Goal: Communication & Community: Answer question/provide support

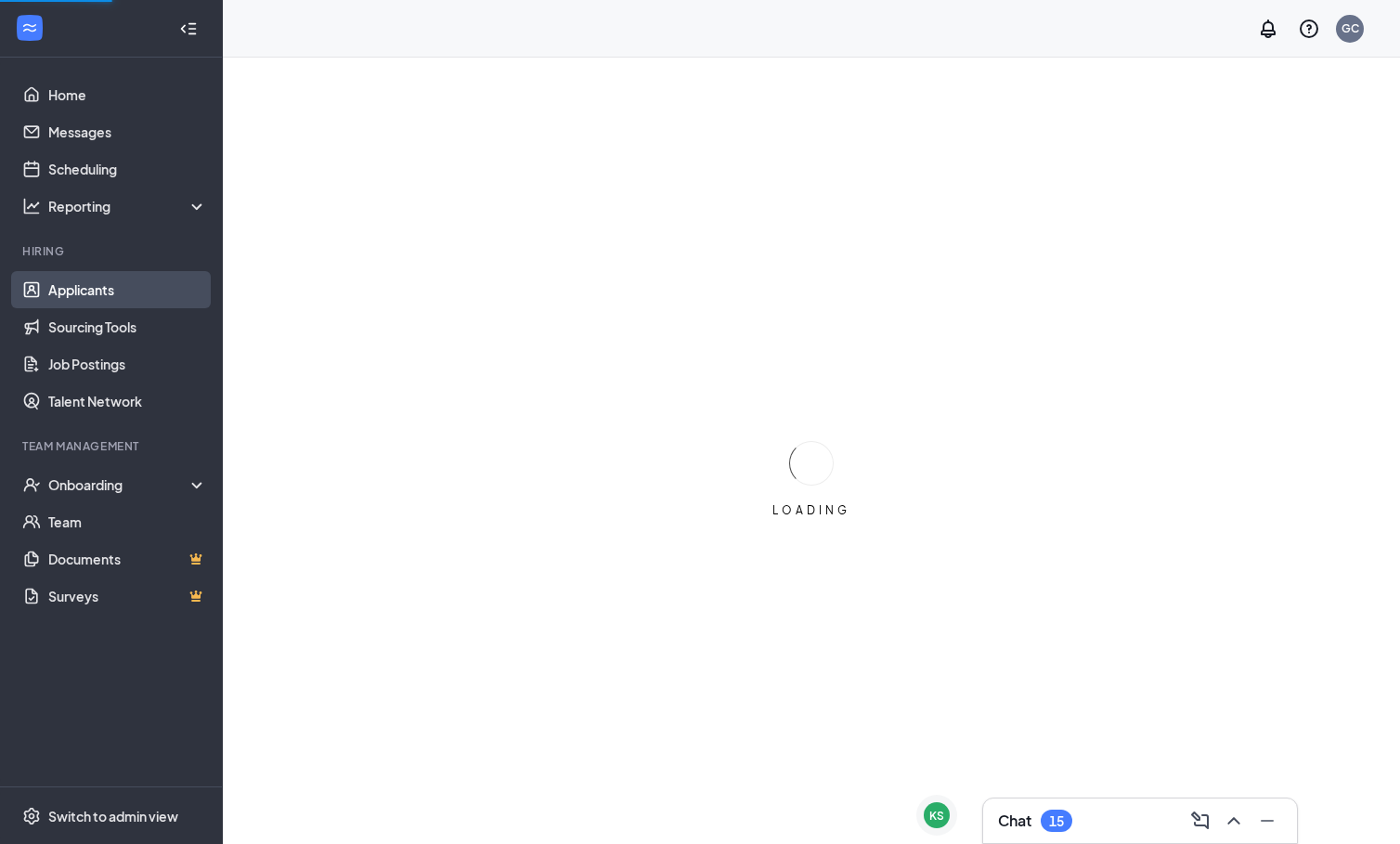
click at [128, 297] on link "Applicants" at bounding box center [127, 290] width 159 height 37
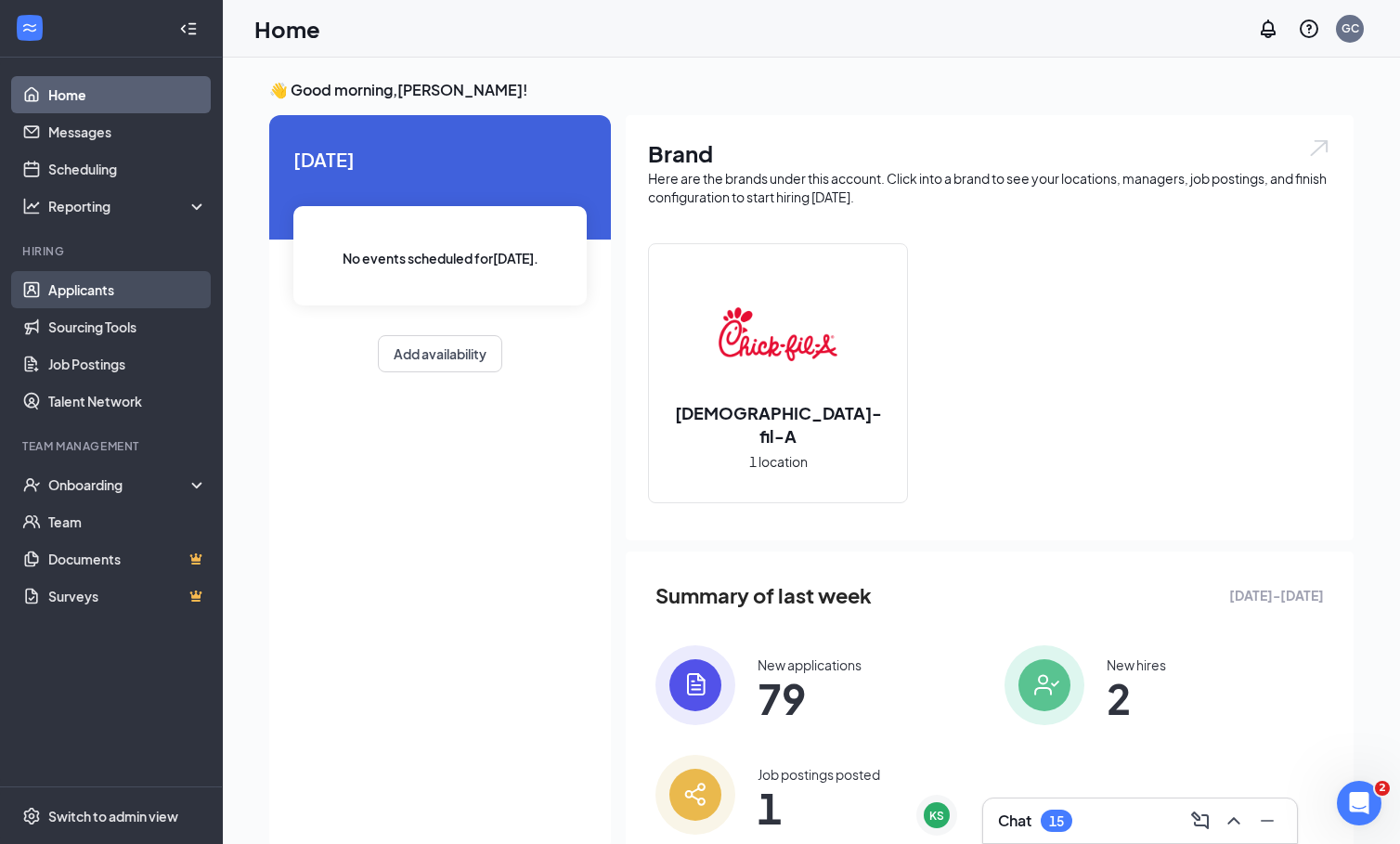
click at [125, 280] on link "Applicants" at bounding box center [127, 290] width 159 height 37
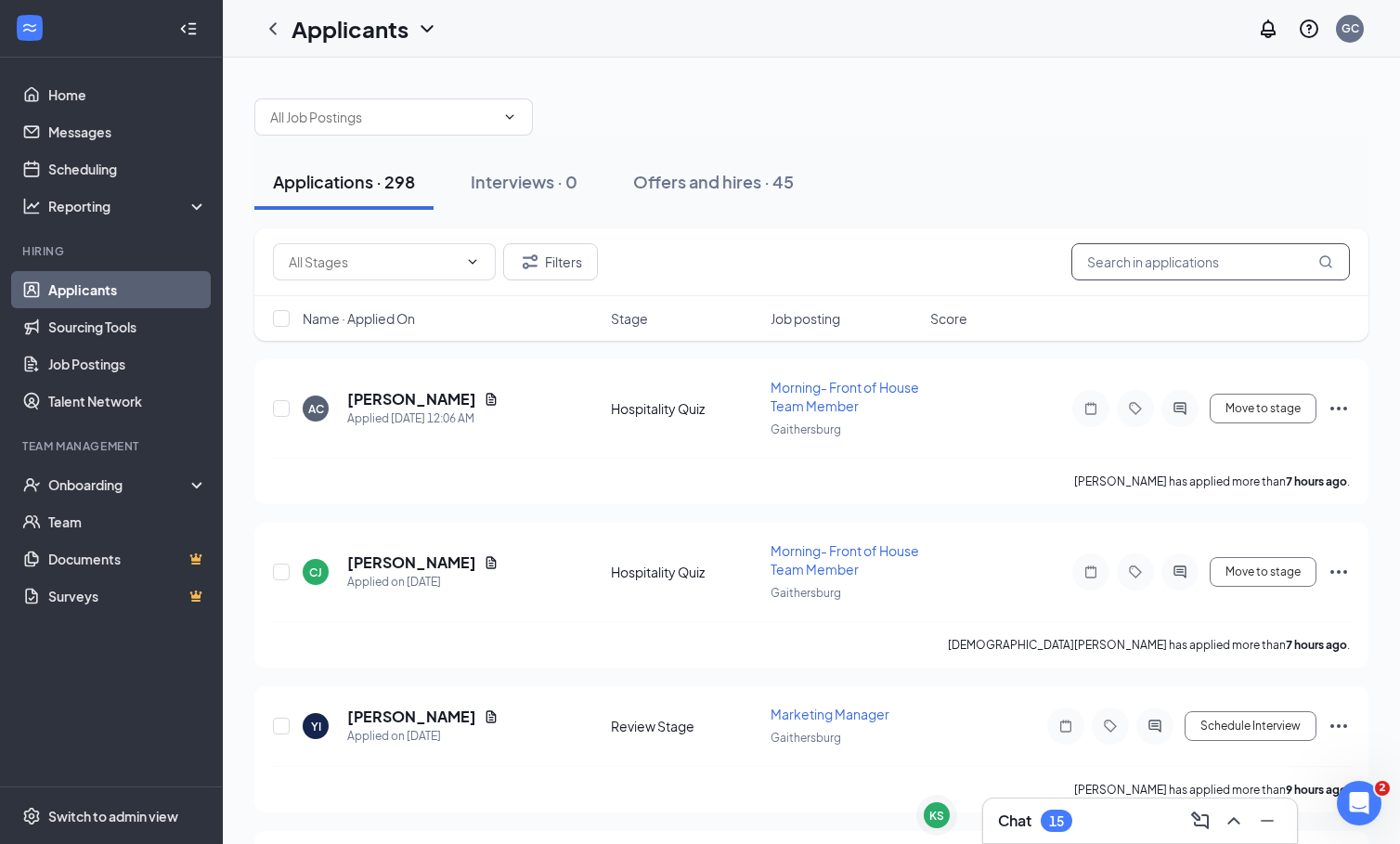
click at [1147, 263] on input "text" at bounding box center [1211, 262] width 279 height 37
click at [174, 495] on div "Onboarding" at bounding box center [112, 484] width 223 height 37
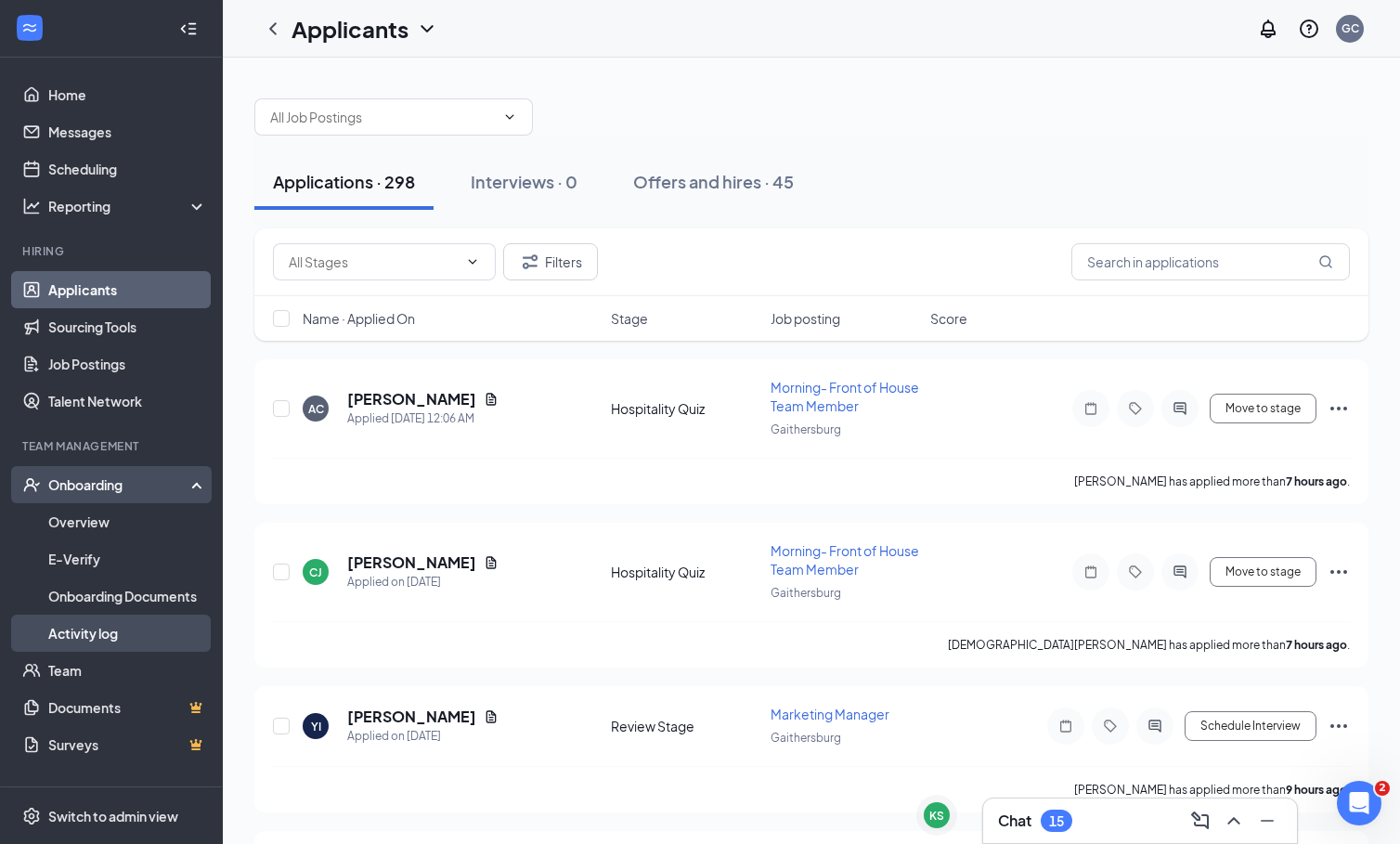
click at [132, 627] on link "Activity log" at bounding box center [127, 633] width 159 height 37
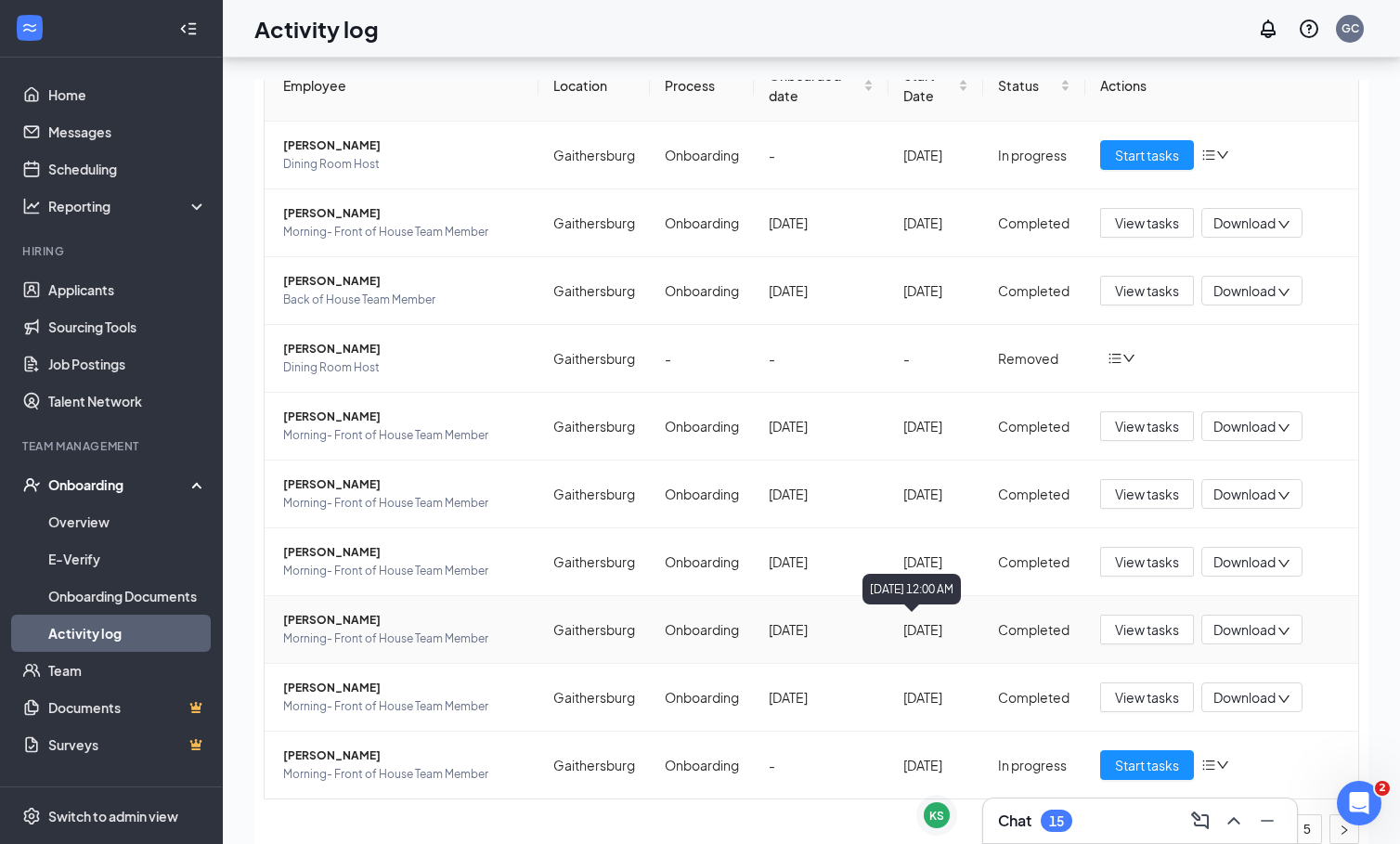
scroll to position [84, 0]
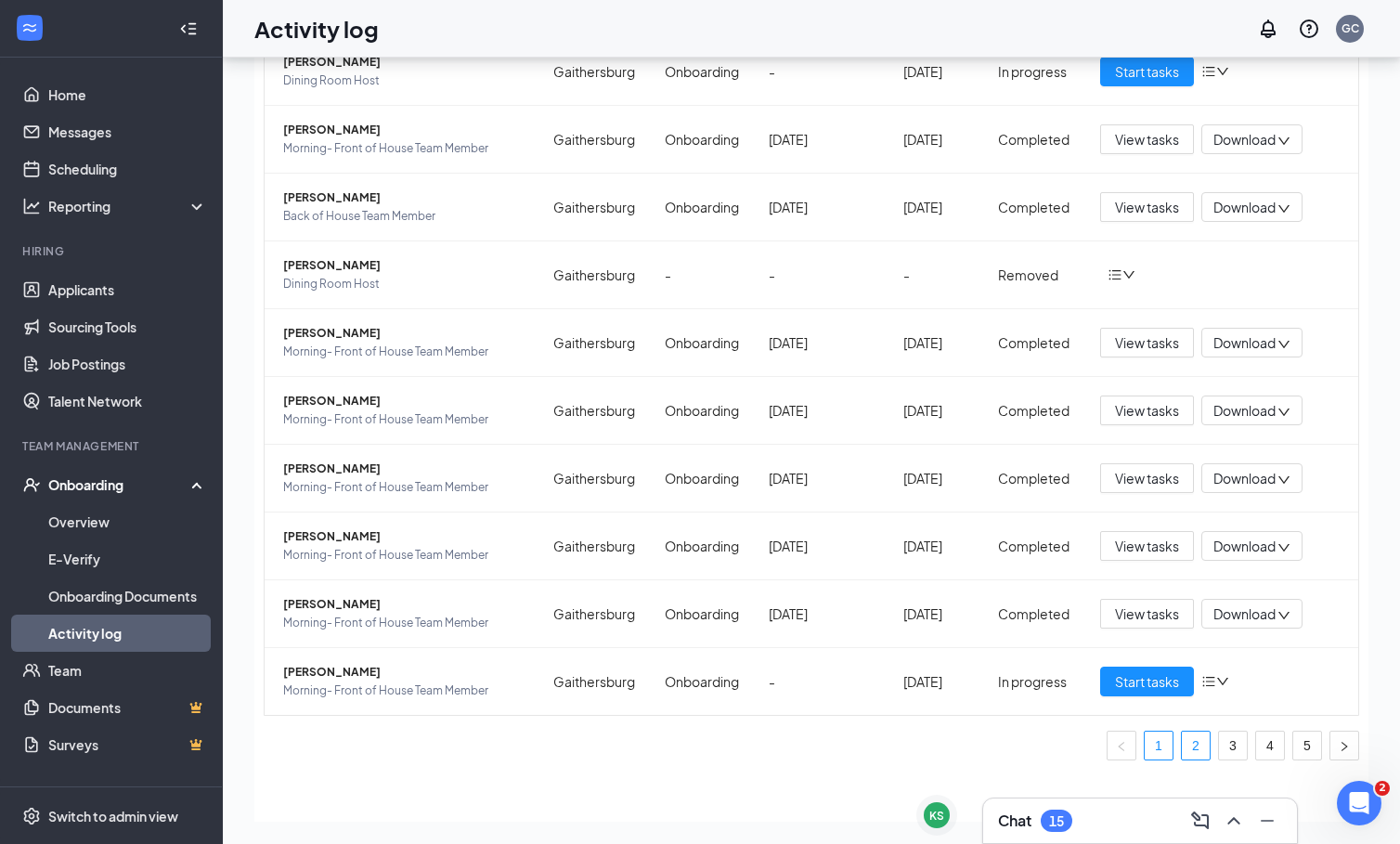
click at [1195, 742] on link "2" at bounding box center [1196, 745] width 28 height 28
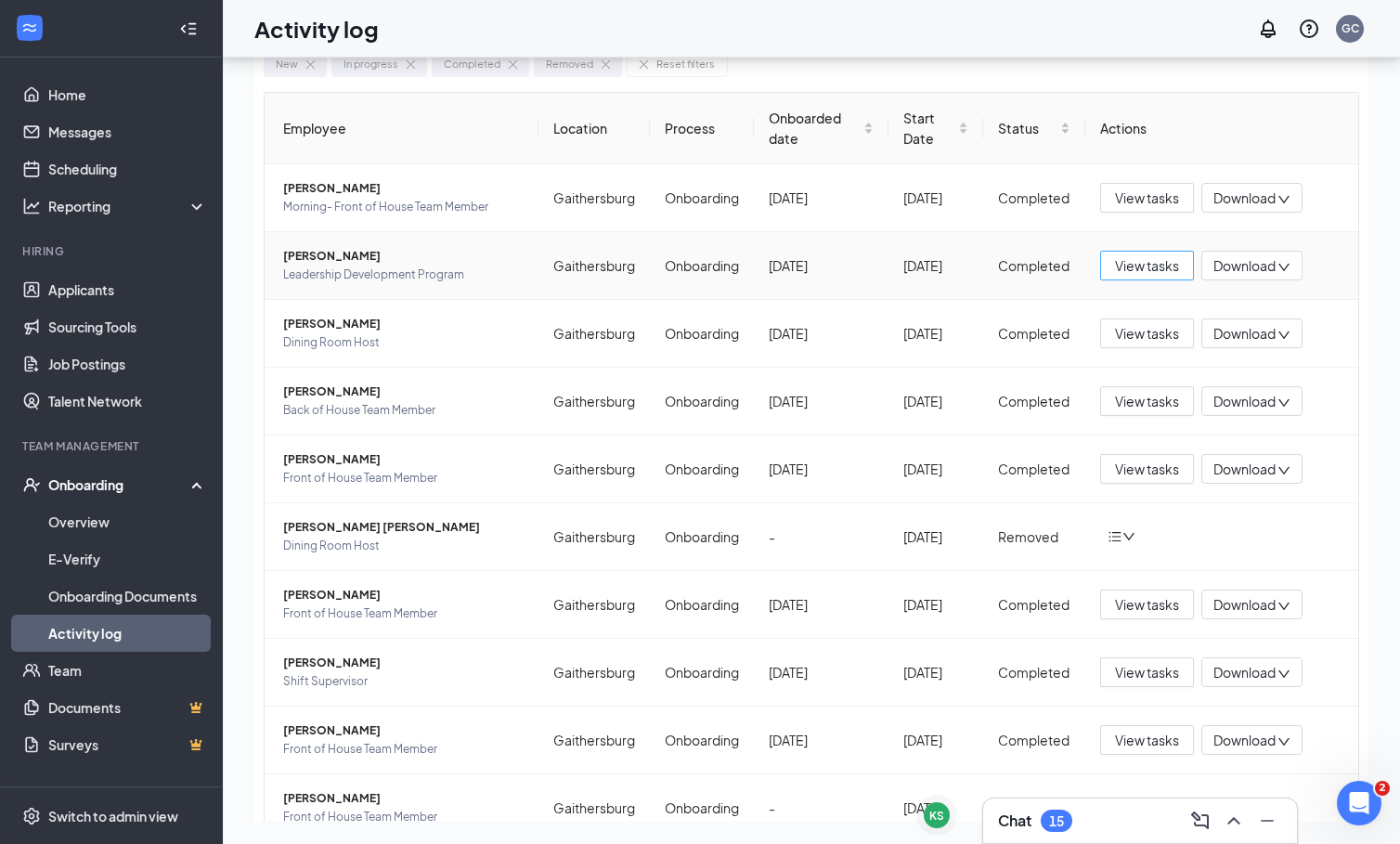
click at [1121, 265] on span "View tasks" at bounding box center [1147, 266] width 64 height 20
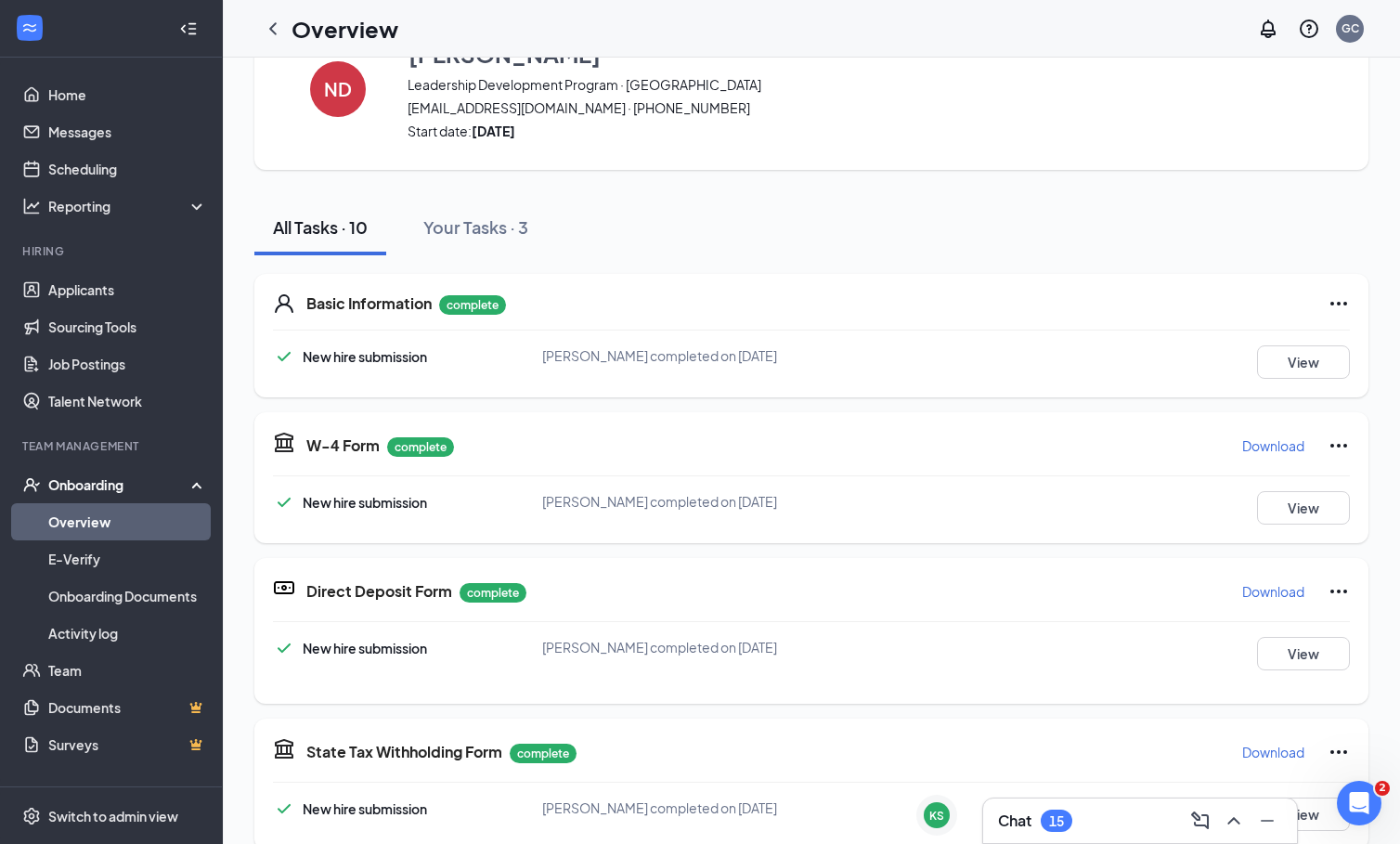
scroll to position [70, 0]
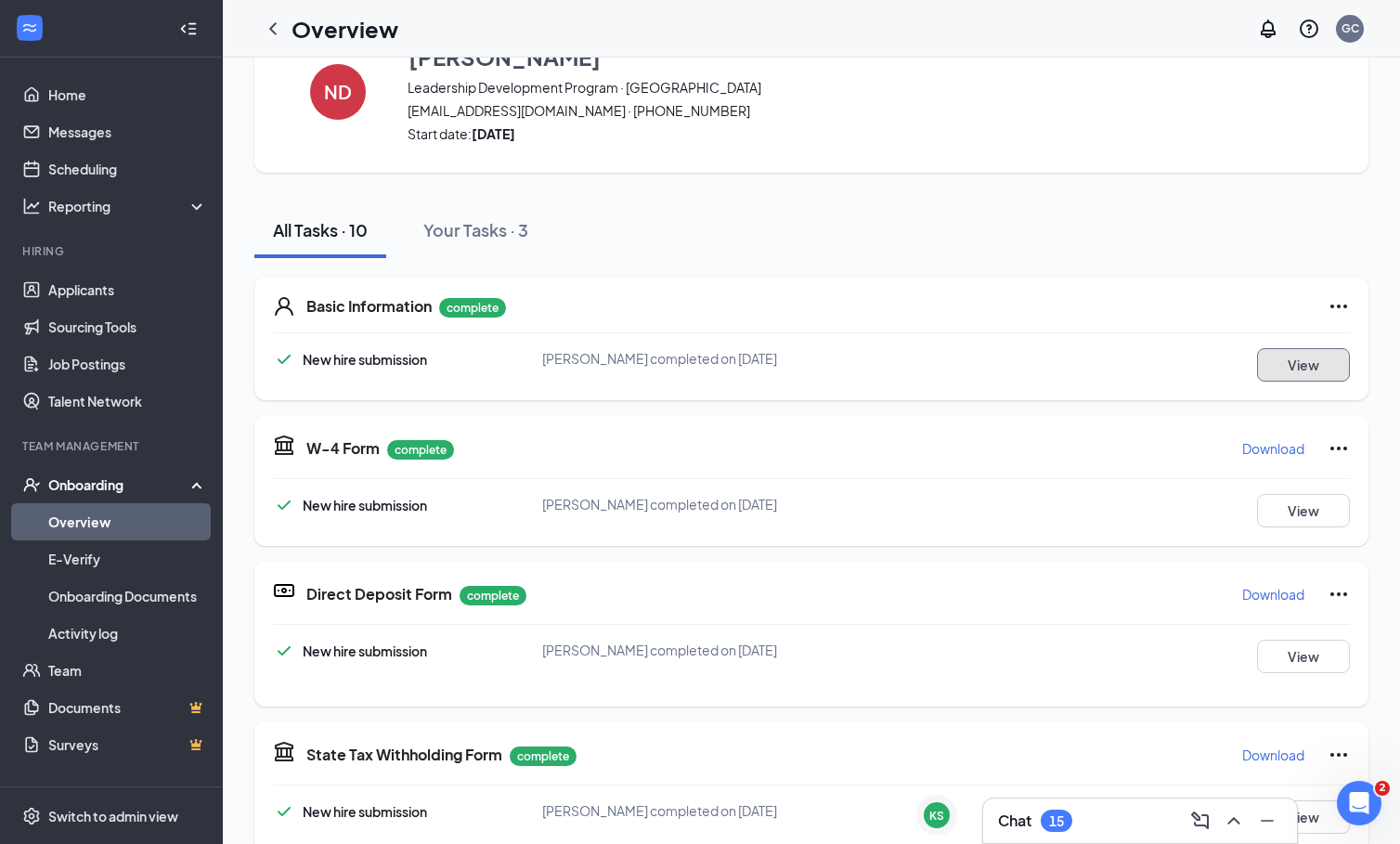
click at [1300, 366] on button "View" at bounding box center [1304, 365] width 93 height 33
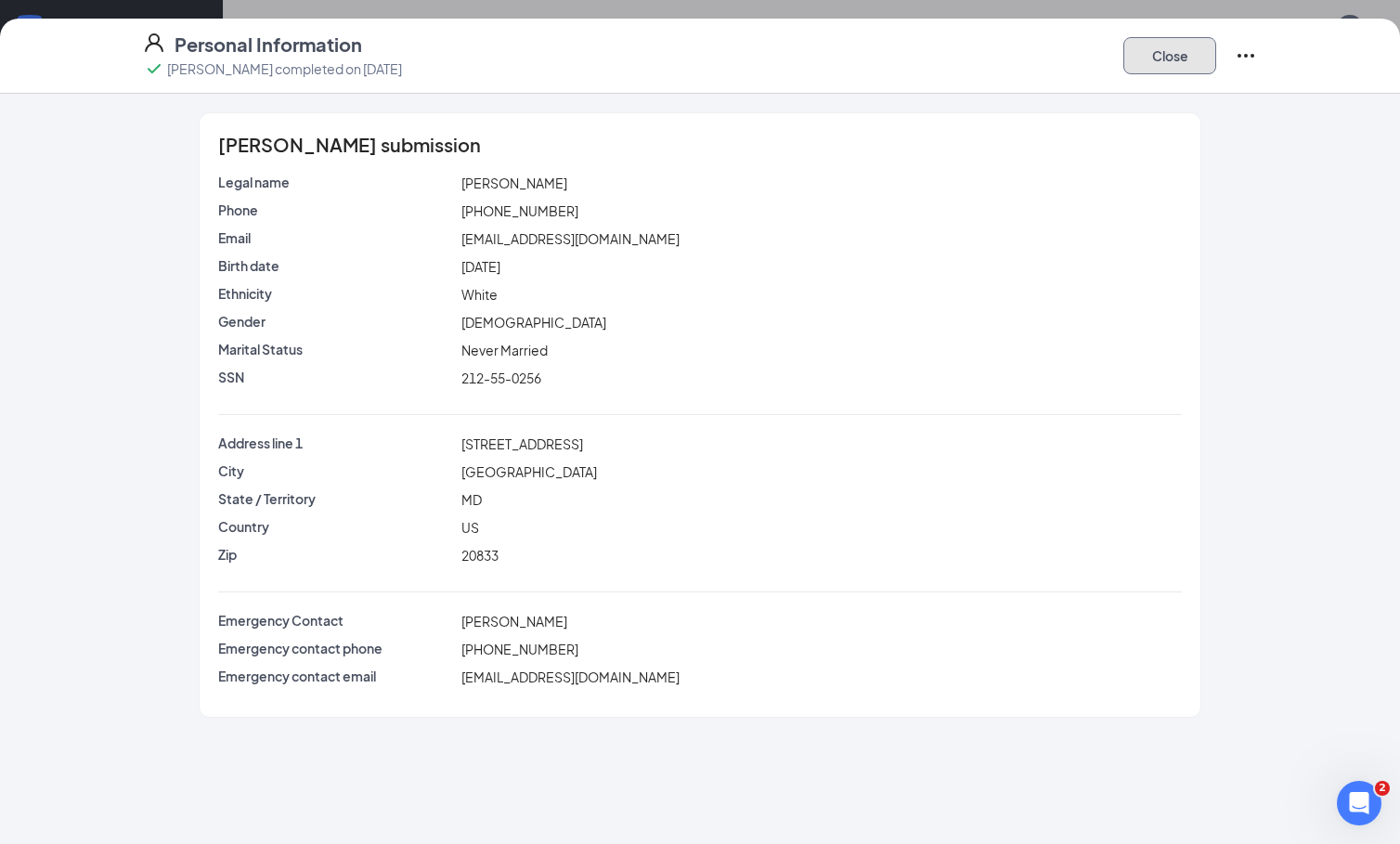
click at [1176, 60] on button "Close" at bounding box center [1170, 56] width 93 height 37
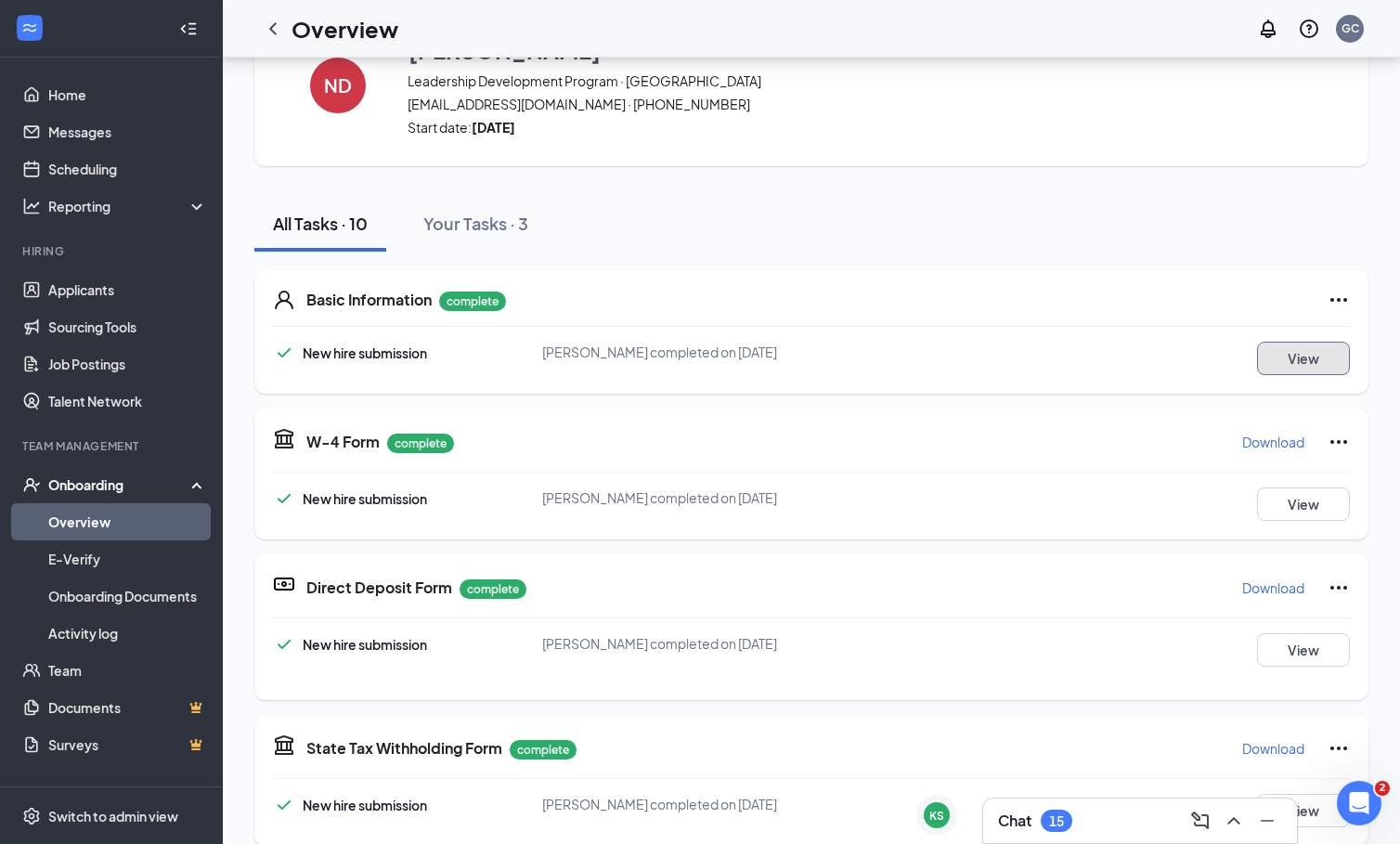
scroll to position [0, 0]
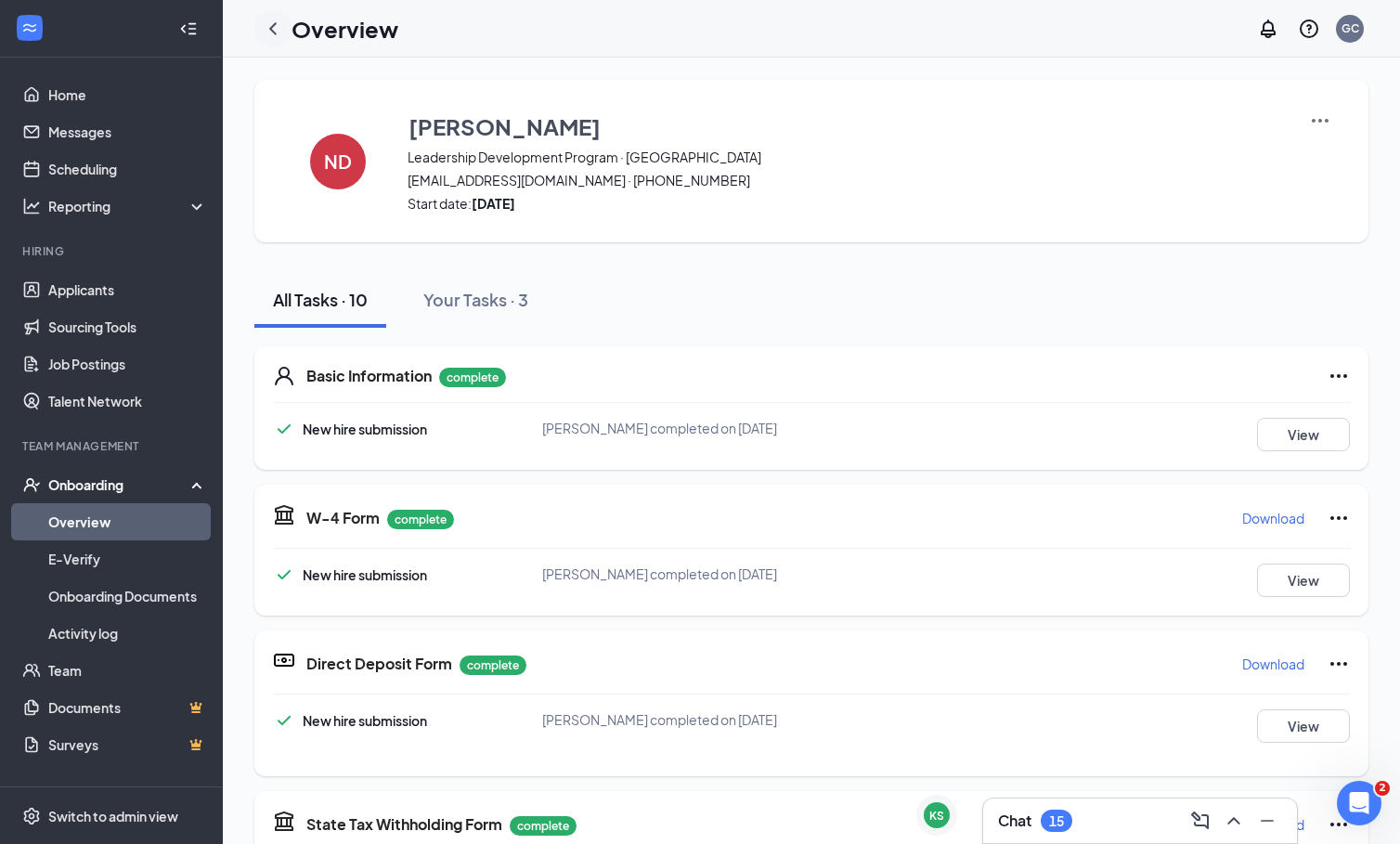
click at [273, 33] on icon "ChevronLeft" at bounding box center [273, 29] width 22 height 22
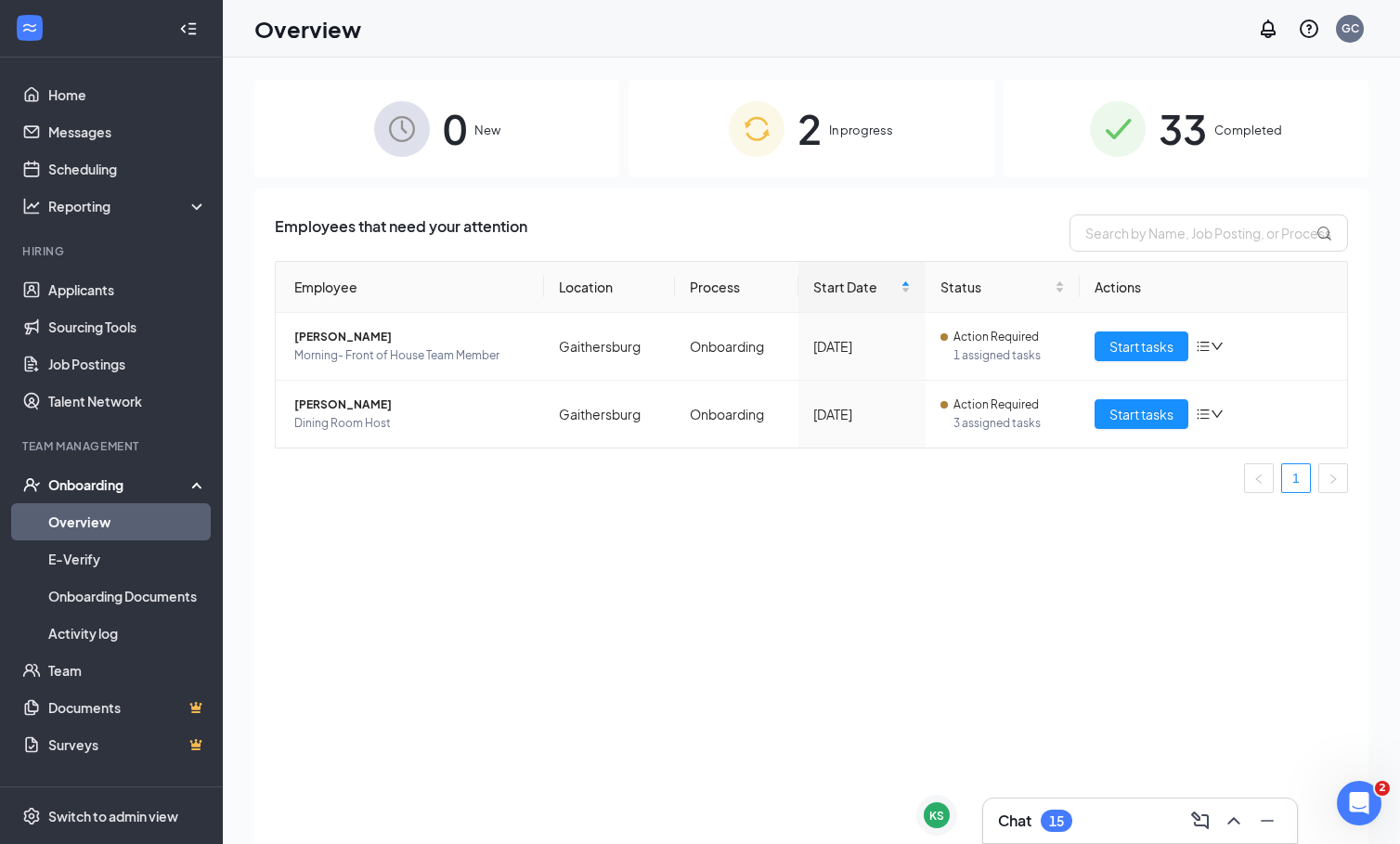
click at [122, 524] on link "Overview" at bounding box center [127, 521] width 159 height 37
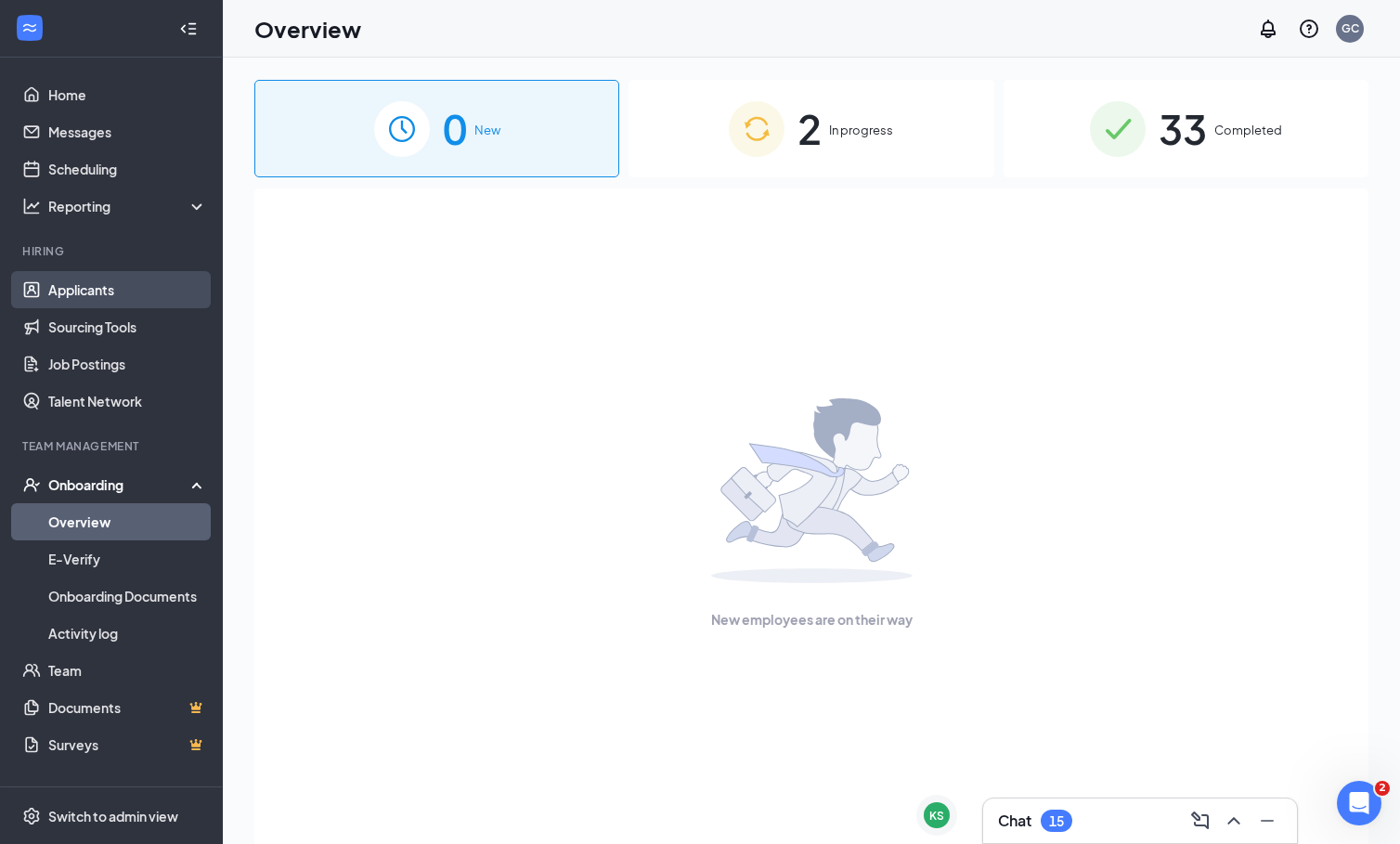
click at [128, 281] on link "Applicants" at bounding box center [127, 290] width 159 height 37
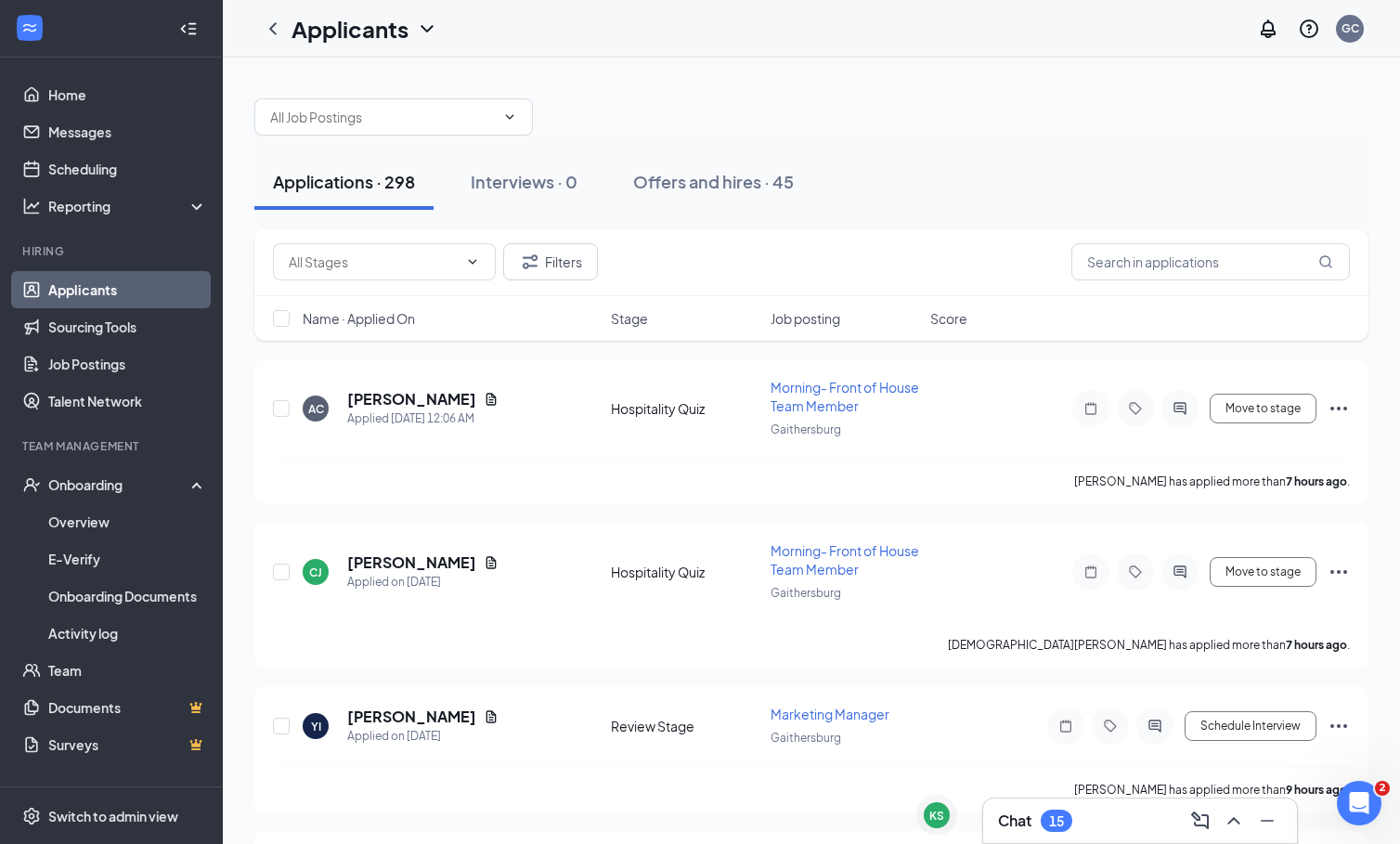
click at [1066, 843] on div "Chat 15" at bounding box center [1141, 821] width 316 height 46
click at [1074, 835] on div "Chat 15" at bounding box center [1141, 821] width 284 height 30
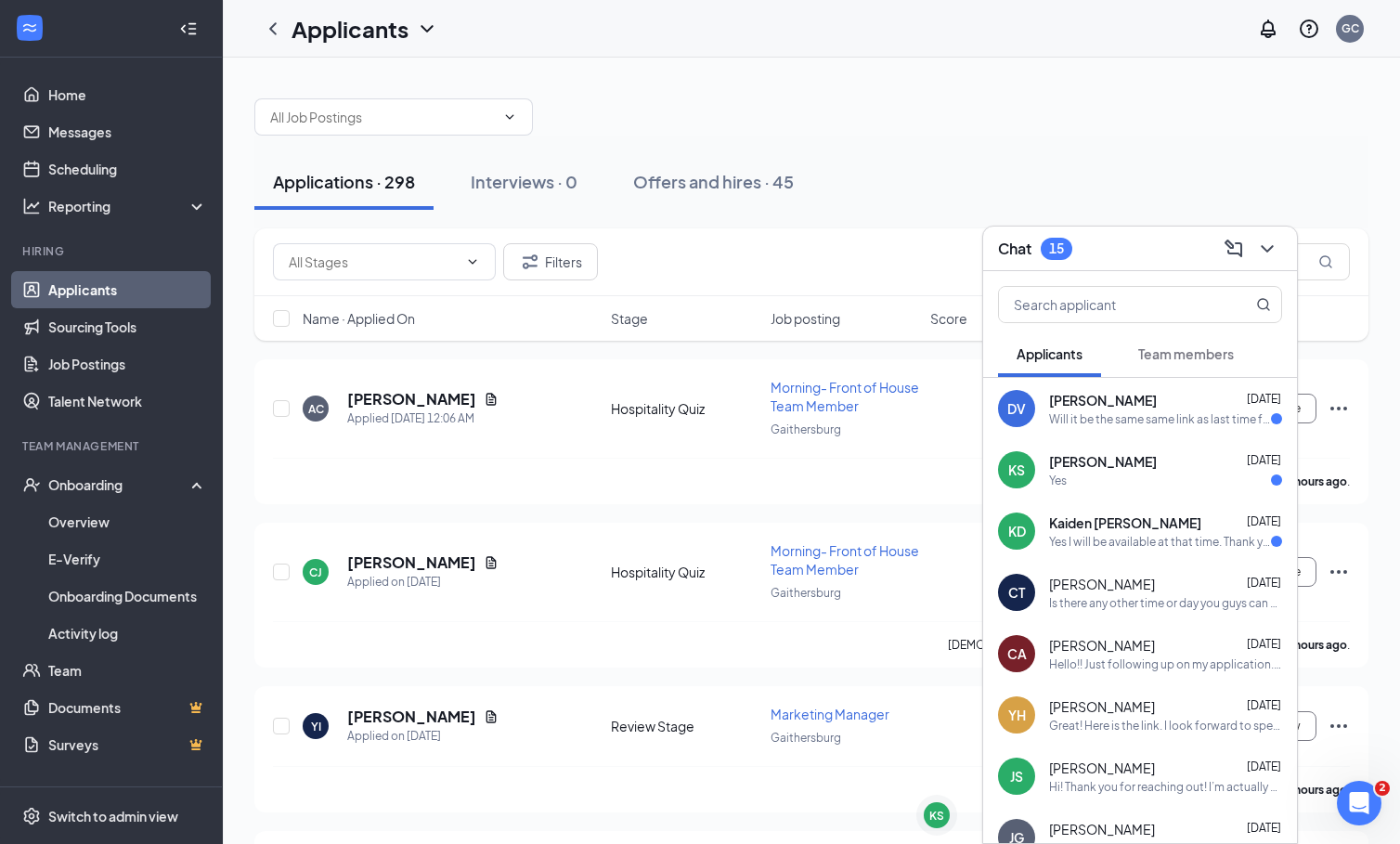
click at [1154, 550] on div "[PERSON_NAME] [PERSON_NAME] [DATE] Yes I will be available at that time. Thank …" at bounding box center [1141, 531] width 314 height 61
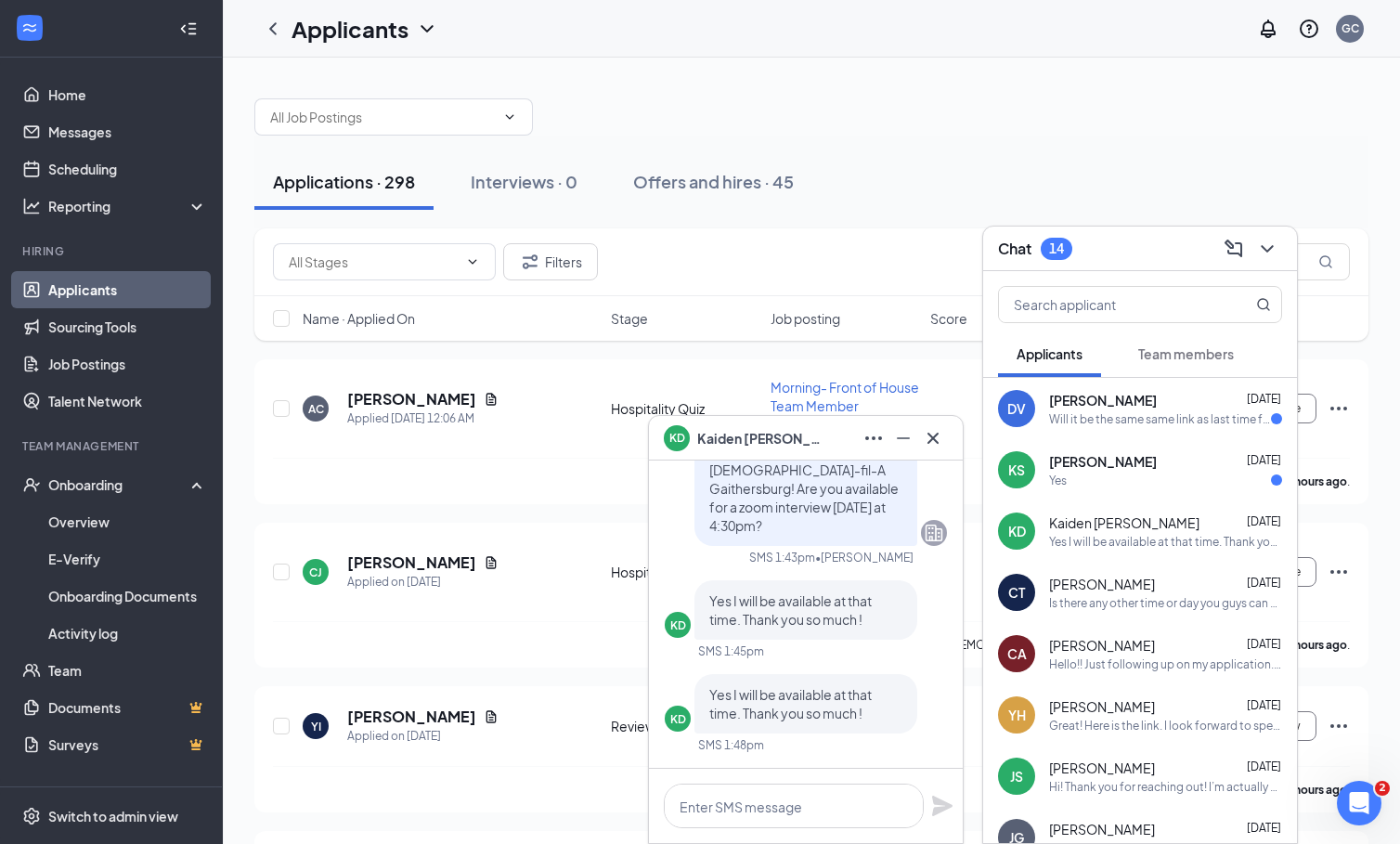
click at [1132, 599] on div "Is there any other time or day you guys can do ?" at bounding box center [1166, 602] width 233 height 16
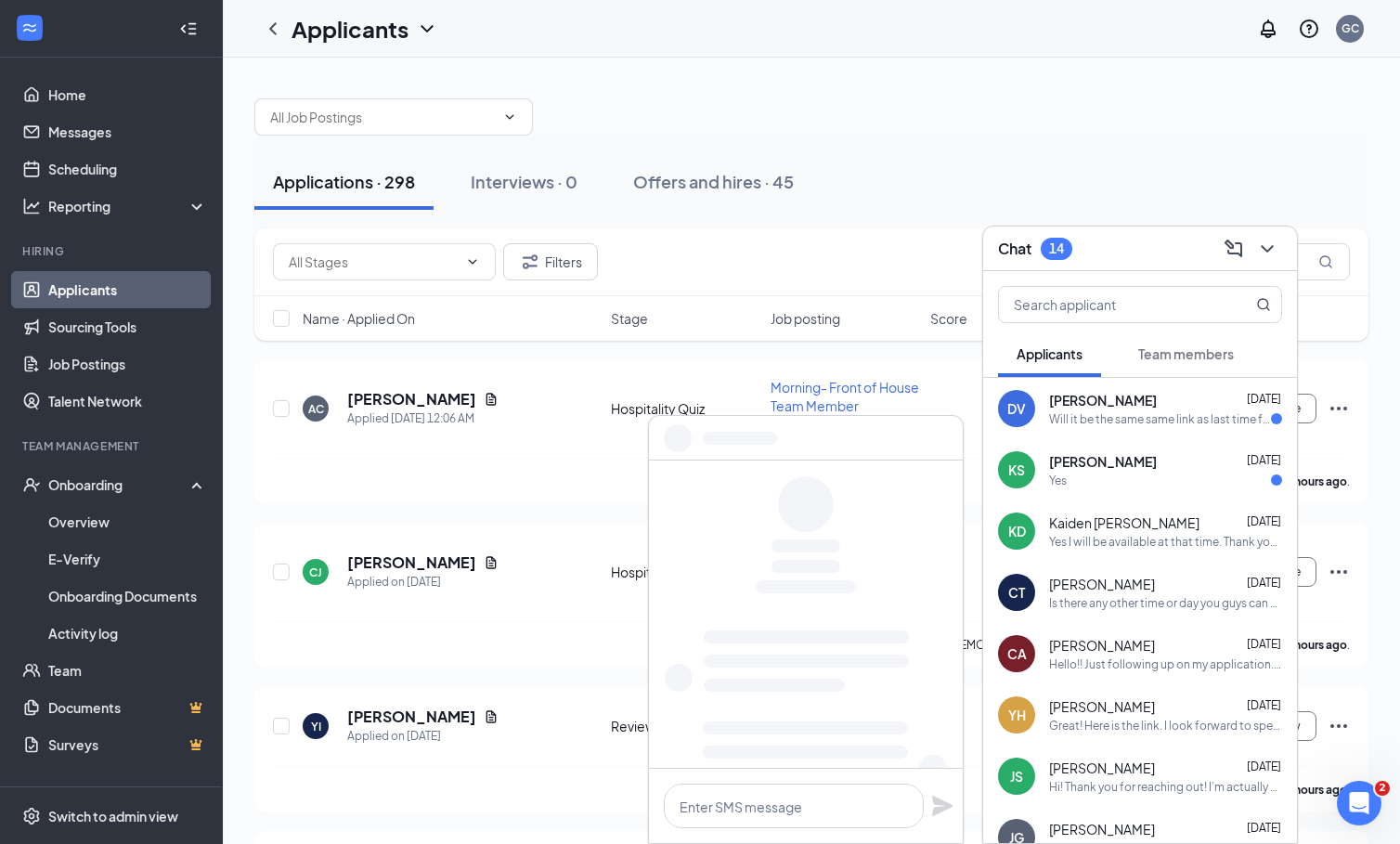
click at [1133, 662] on div "Hello!! Just following up on my application. Thank you so much!" at bounding box center [1166, 664] width 233 height 16
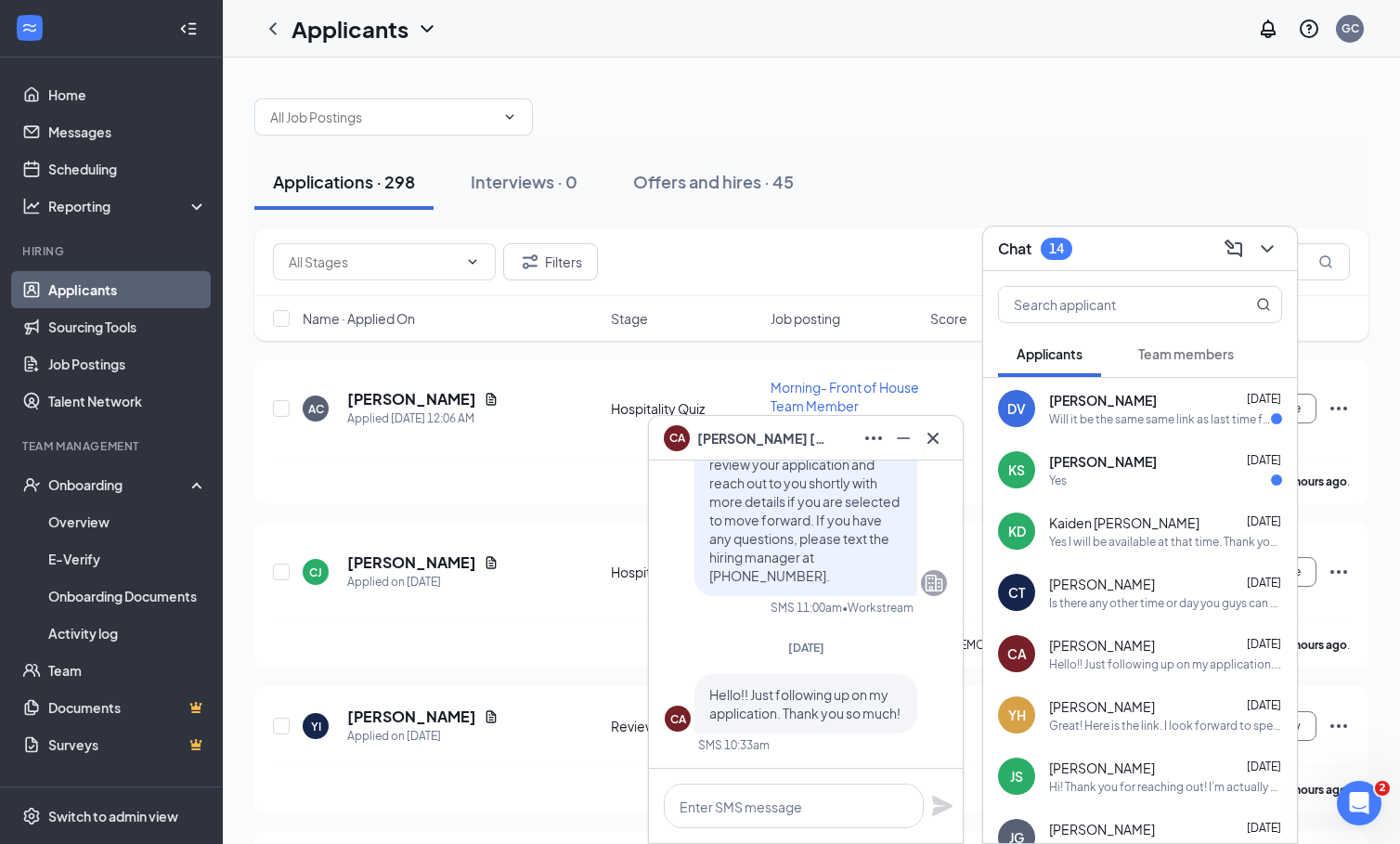
click at [1117, 686] on div "YH [PERSON_NAME] [DATE] Great! Here is the link. I look forward to speaking wit…" at bounding box center [1141, 715] width 314 height 61
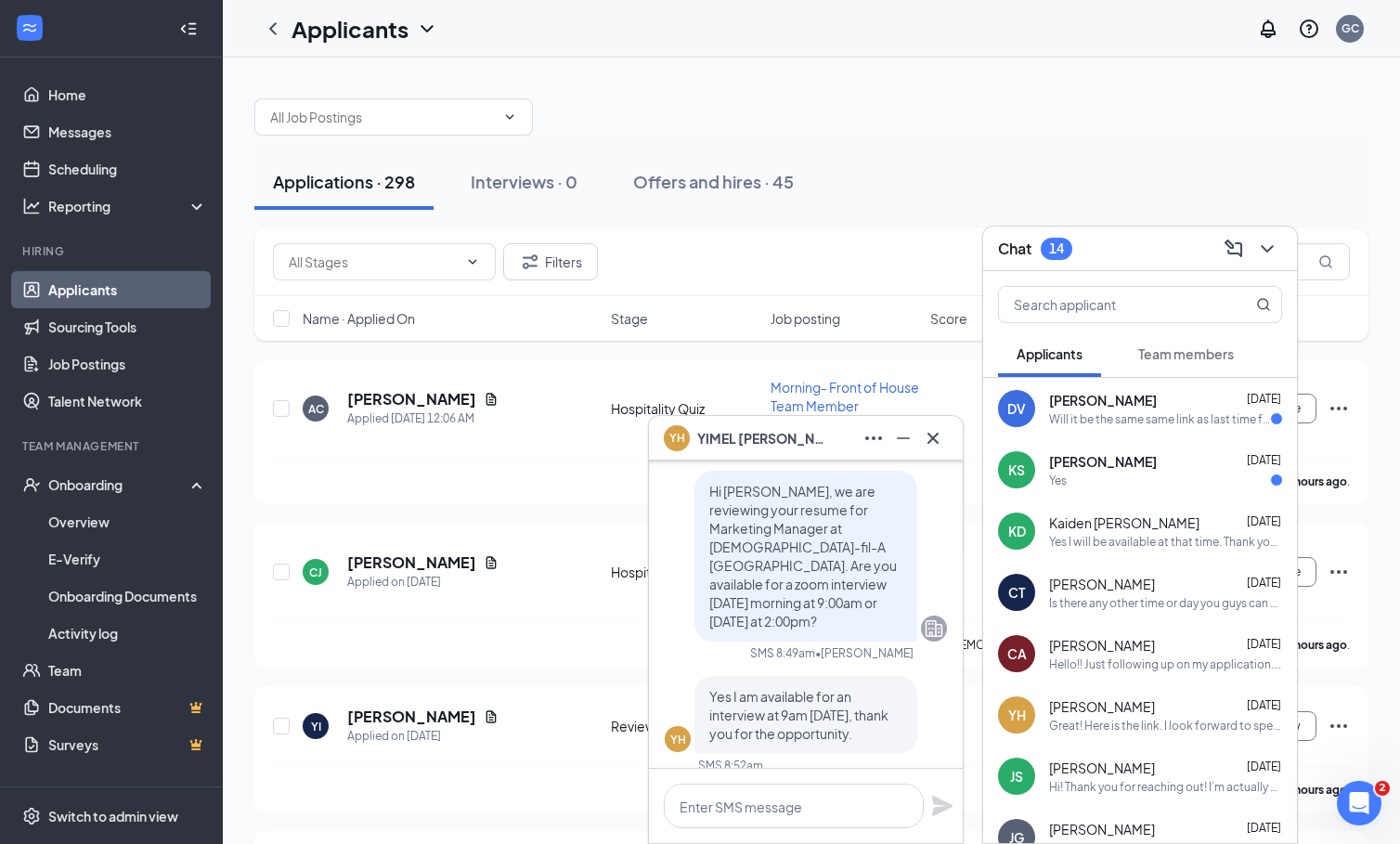
scroll to position [-363, 0]
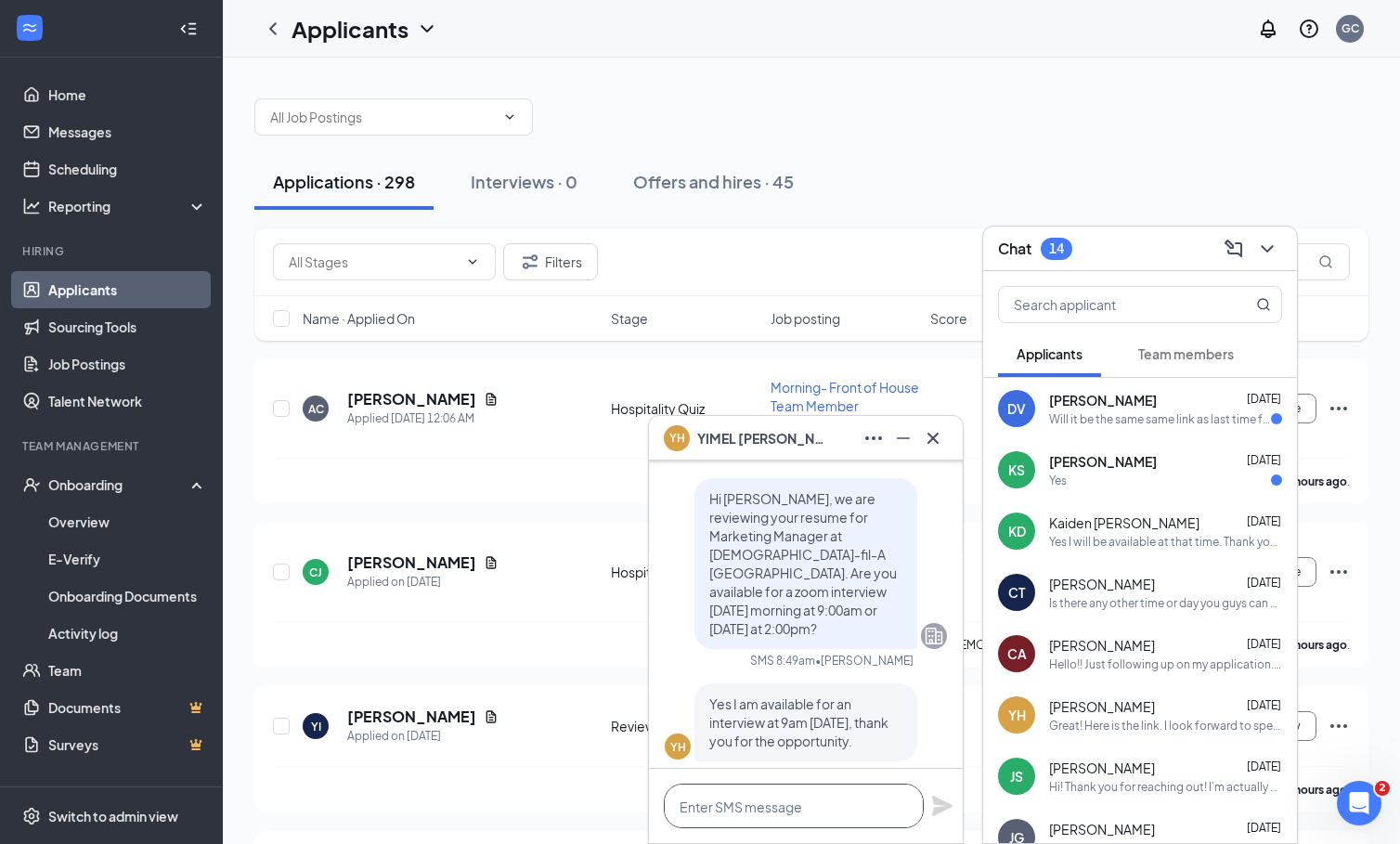
click at [825, 807] on textarea at bounding box center [794, 806] width 260 height 45
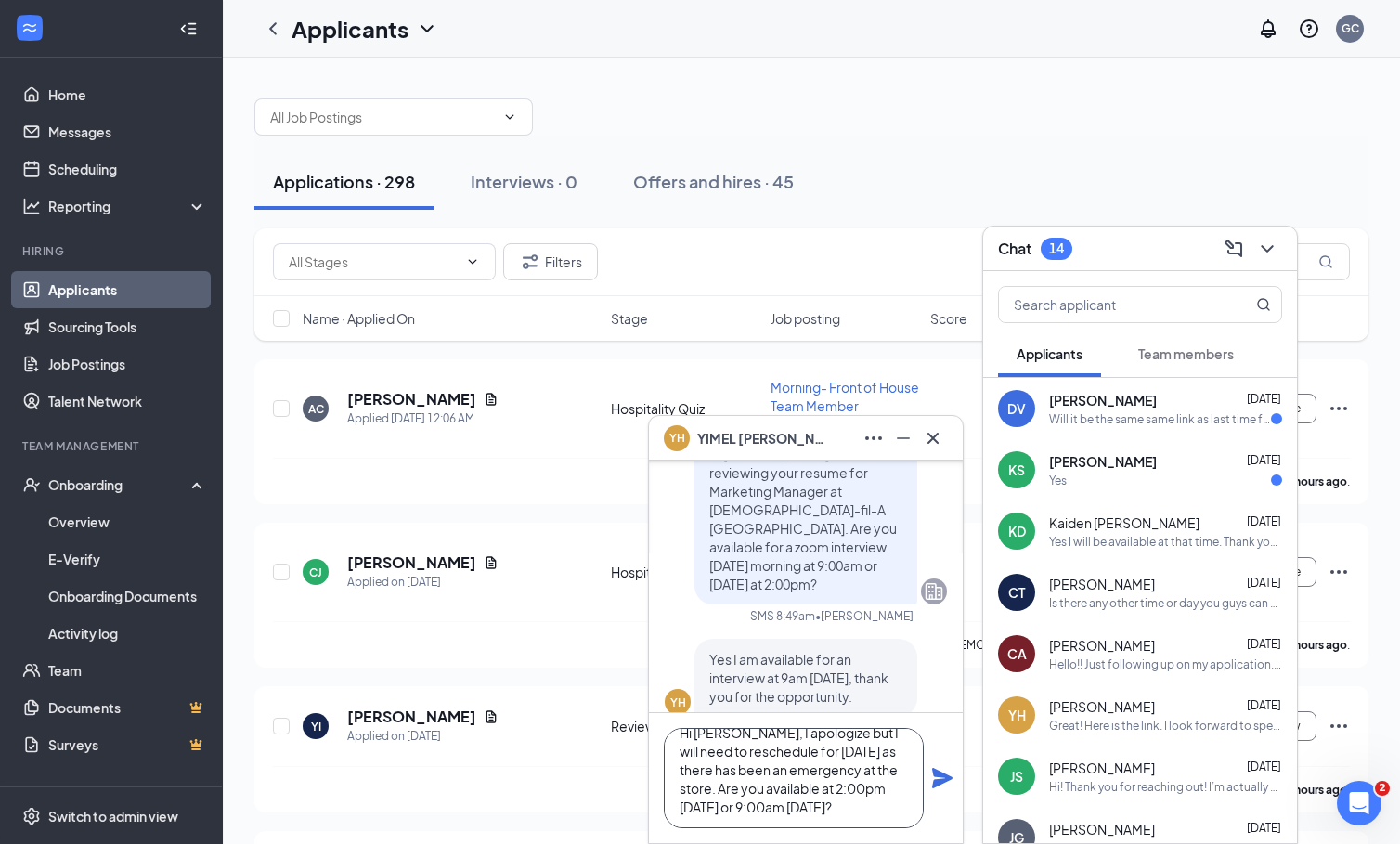
scroll to position [0, 0]
type textarea "Hi [PERSON_NAME], I apologize but I will need to reschedule for [DATE] as there…"
click at [939, 779] on icon "Plane" at bounding box center [943, 778] width 22 height 22
